Goal: Navigation & Orientation: Understand site structure

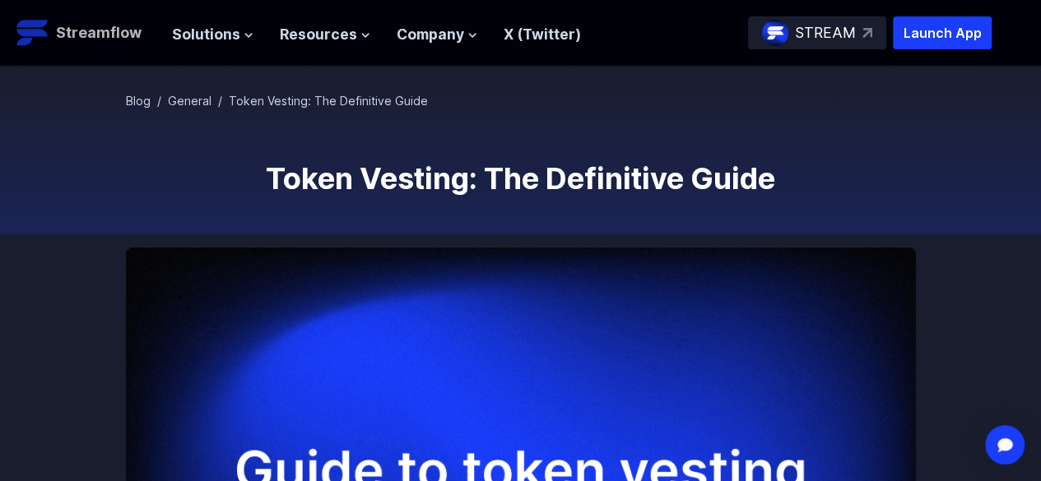
click at [105, 32] on p "Streamflow" at bounding box center [99, 32] width 86 height 23
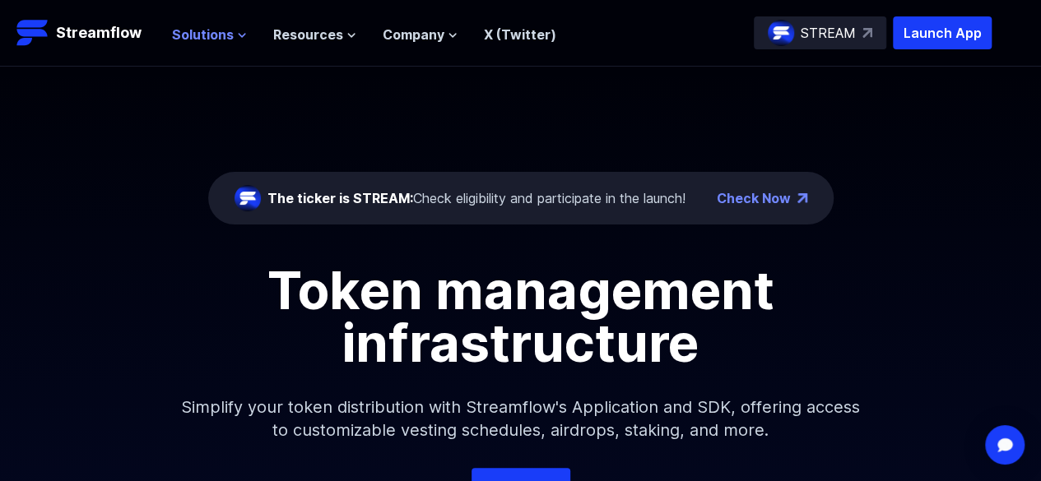
click at [219, 30] on span "Solutions" at bounding box center [203, 35] width 62 height 20
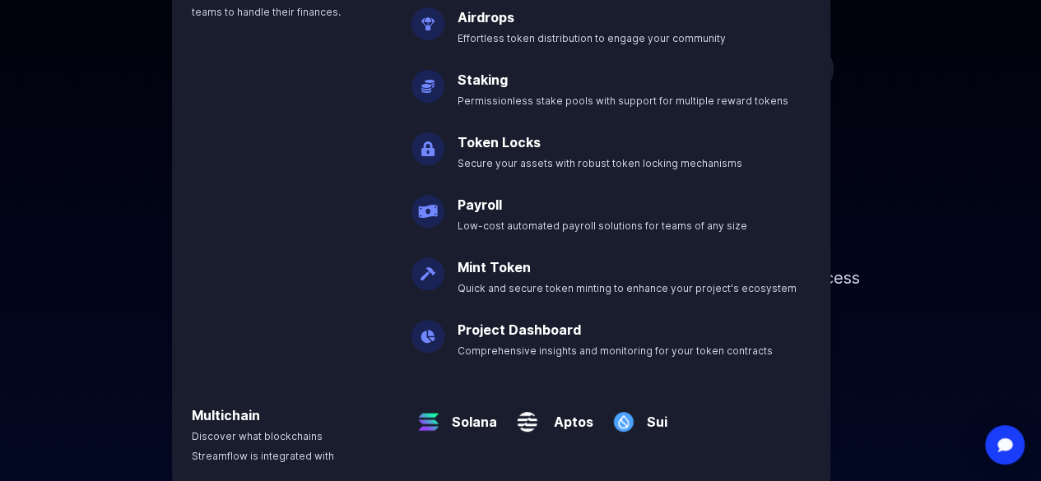
scroll to position [165, 0]
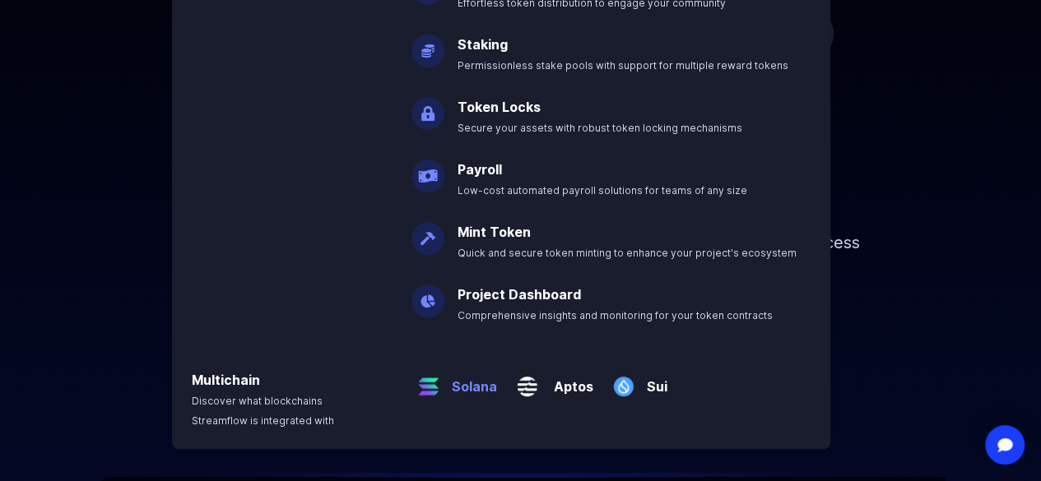
click at [459, 382] on p "Solana" at bounding box center [471, 380] width 52 height 33
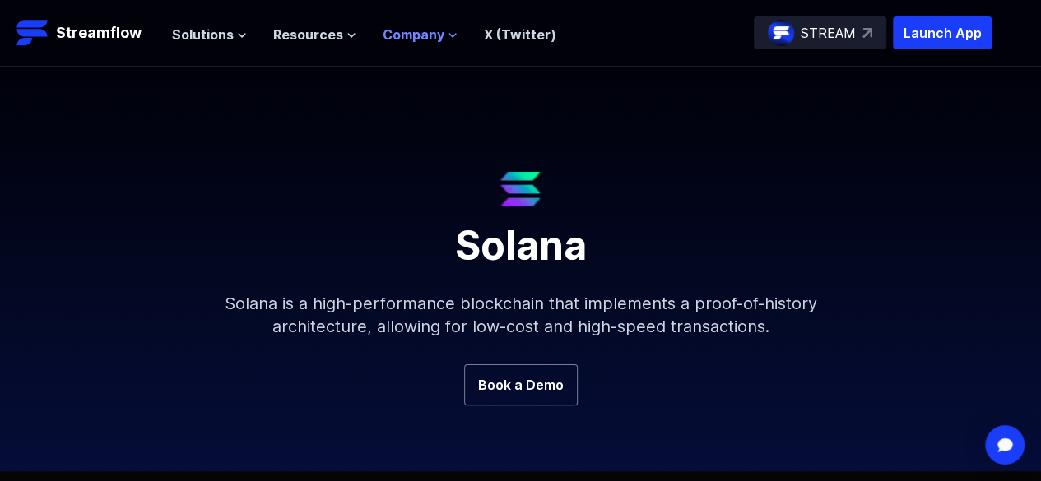
click at [425, 35] on span "Company" at bounding box center [413, 35] width 62 height 20
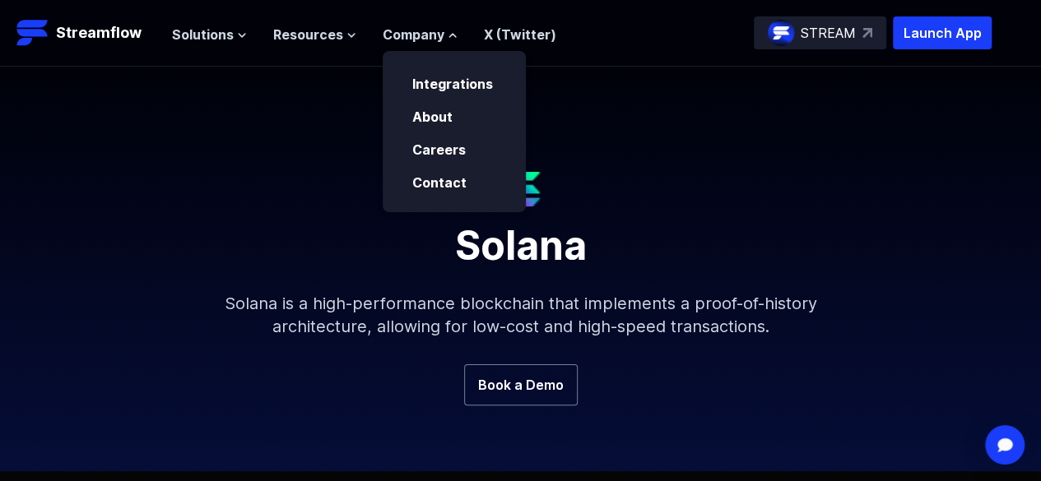
click at [351, 91] on div "Solana Solana is a high-performance blockchain that implements a proof-of-histo…" at bounding box center [520, 216] width 1041 height 298
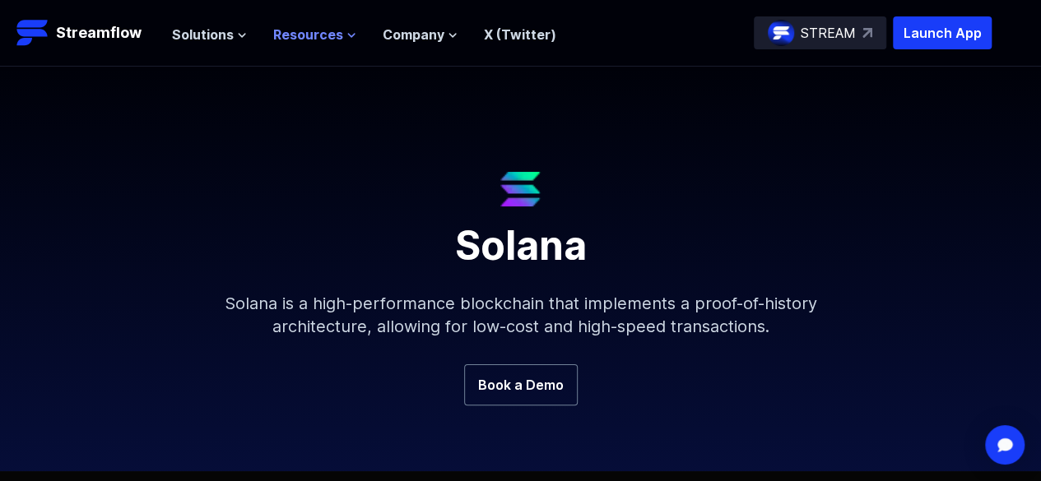
click at [331, 32] on span "Resources" at bounding box center [308, 35] width 70 height 20
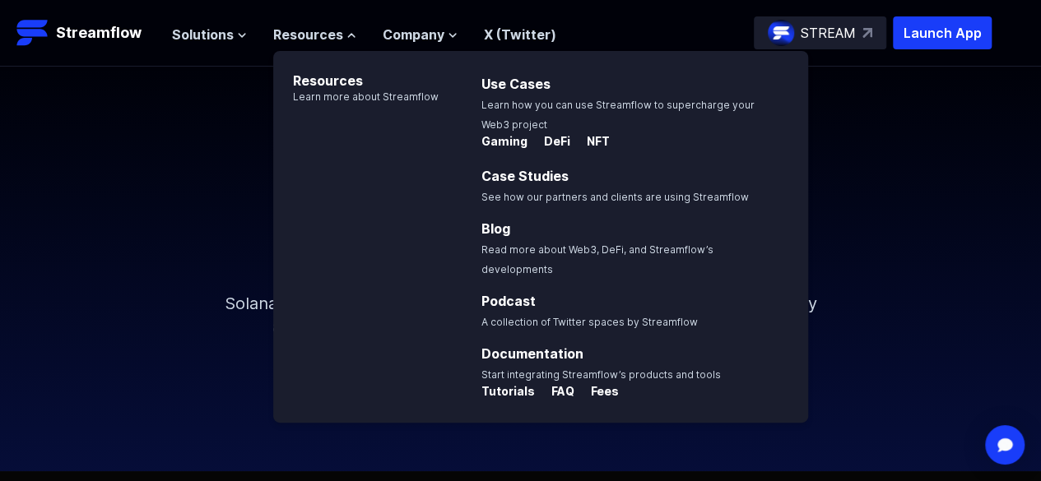
click at [178, 151] on div "Solana Solana is a high-performance blockchain that implements a proof-of-histo…" at bounding box center [520, 216] width 1041 height 298
